Goal: Information Seeking & Learning: Check status

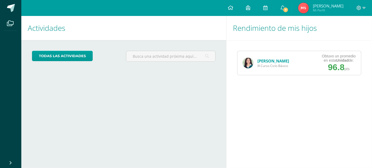
click at [279, 59] on link "[PERSON_NAME]" at bounding box center [273, 60] width 32 height 5
click at [261, 60] on link "[PERSON_NAME]" at bounding box center [273, 60] width 32 height 5
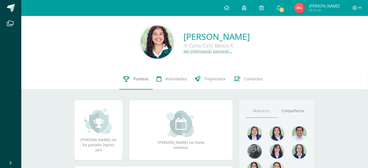
click at [149, 78] on link "Punteos" at bounding box center [135, 78] width 33 height 21
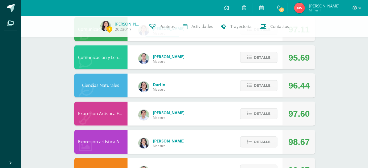
scroll to position [346, 0]
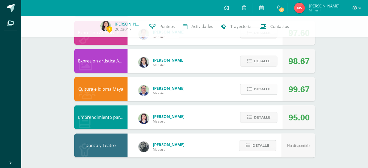
click at [256, 91] on span "Detalle" at bounding box center [262, 89] width 17 height 10
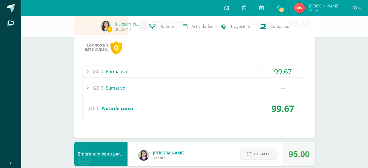
scroll to position [412, 0]
click at [200, 76] on div "(80.0) Formativo" at bounding box center [195, 71] width 225 height 12
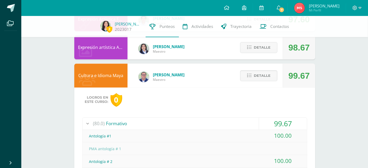
scroll to position [357, 0]
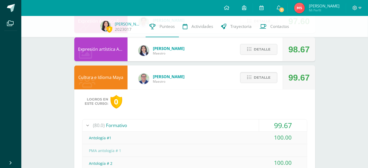
click at [249, 88] on div "Detalle" at bounding box center [257, 78] width 51 height 24
click at [245, 79] on button "Detalle" at bounding box center [258, 77] width 37 height 11
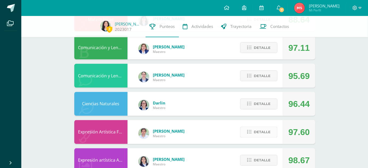
scroll to position [246, 0]
click at [250, 79] on button "Detalle" at bounding box center [258, 76] width 37 height 11
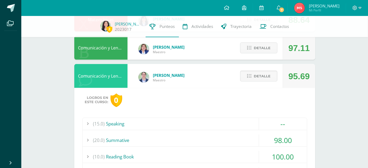
scroll to position [313, 0]
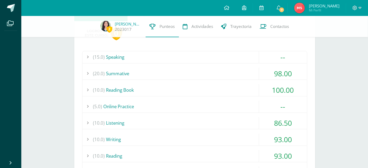
click at [185, 74] on div "(20.0) Summative" at bounding box center [195, 74] width 225 height 12
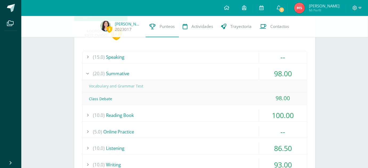
click at [183, 73] on div "(20.0) Summative" at bounding box center [195, 74] width 225 height 12
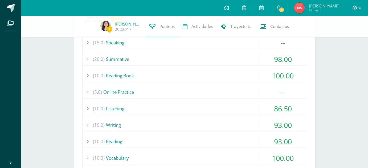
click at [170, 105] on div "(10.0) Listening" at bounding box center [195, 109] width 225 height 12
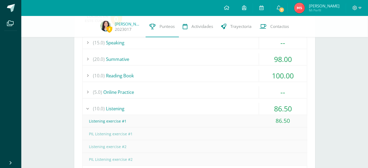
scroll to position [336, 0]
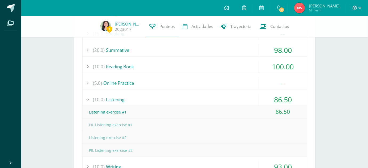
click at [160, 99] on div "(10.0) Listening" at bounding box center [195, 100] width 225 height 12
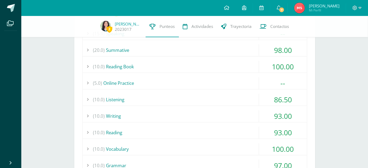
click at [164, 116] on div "(10.0) Writing" at bounding box center [195, 117] width 225 height 12
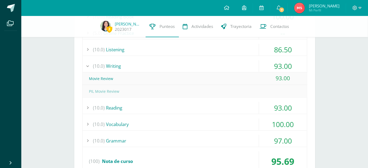
scroll to position [386, 0]
click at [139, 64] on div "(10.0) Writing" at bounding box center [195, 66] width 225 height 12
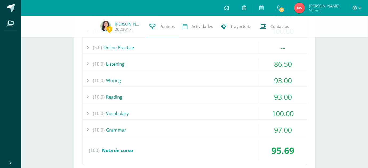
scroll to position [374, 0]
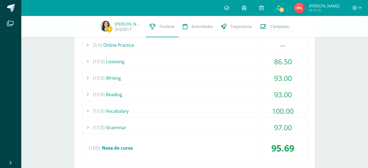
click at [169, 125] on div "(10.0) Grammar" at bounding box center [195, 128] width 225 height 12
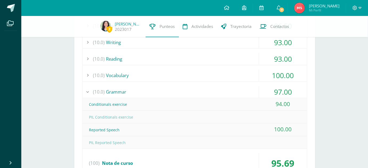
scroll to position [412, 0]
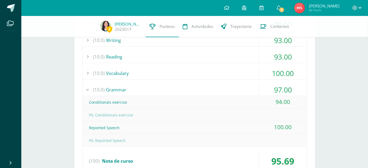
click at [144, 84] on div "(10.0) Grammar" at bounding box center [195, 90] width 225 height 12
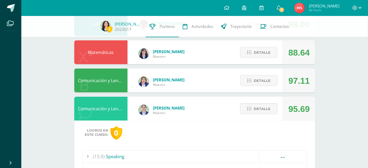
scroll to position [201, 0]
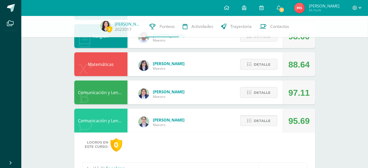
click at [252, 116] on button "Detalle" at bounding box center [258, 121] width 37 height 11
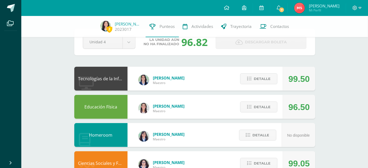
scroll to position [15, 0]
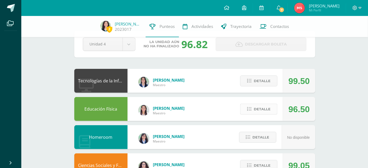
click at [252, 110] on icon at bounding box center [249, 109] width 5 height 5
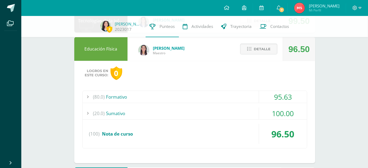
click at [206, 104] on div "(80.0) Formativo 95.63 Nota formativa 1, Ejercitación de control del balón. 100…" at bounding box center [194, 120] width 225 height 58
click at [206, 110] on div "(20.0) Sumativo" at bounding box center [195, 114] width 225 height 12
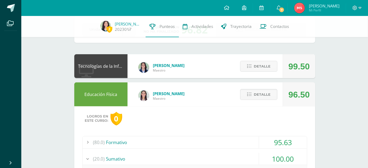
scroll to position [29, 0]
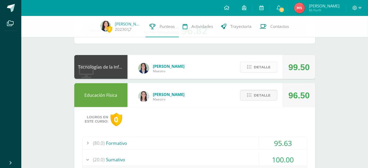
click at [258, 66] on span "Detalle" at bounding box center [262, 67] width 17 height 10
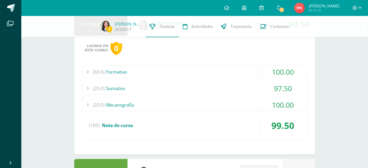
scroll to position [72, 0]
click at [206, 93] on div "(20.0) Sumativo" at bounding box center [195, 88] width 225 height 12
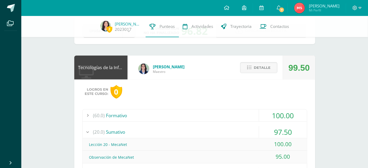
scroll to position [29, 0]
click at [251, 68] on icon at bounding box center [249, 67] width 5 height 5
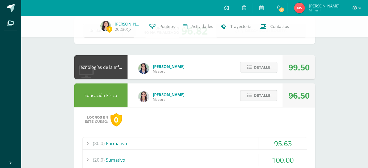
click at [261, 98] on span "Detalle" at bounding box center [262, 96] width 17 height 10
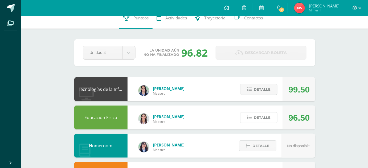
scroll to position [0, 0]
